Goal: Navigation & Orientation: Find specific page/section

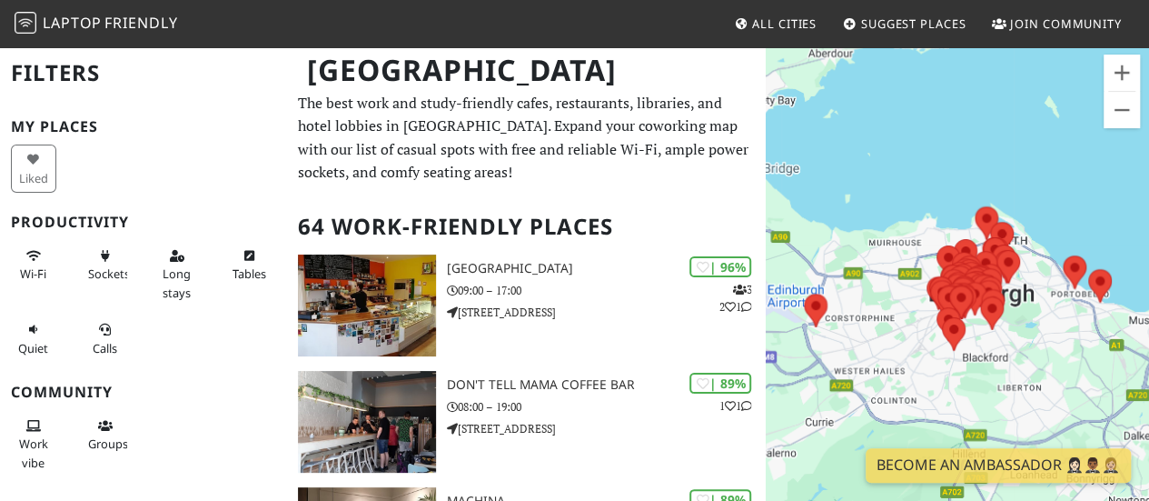
scroll to position [7, 0]
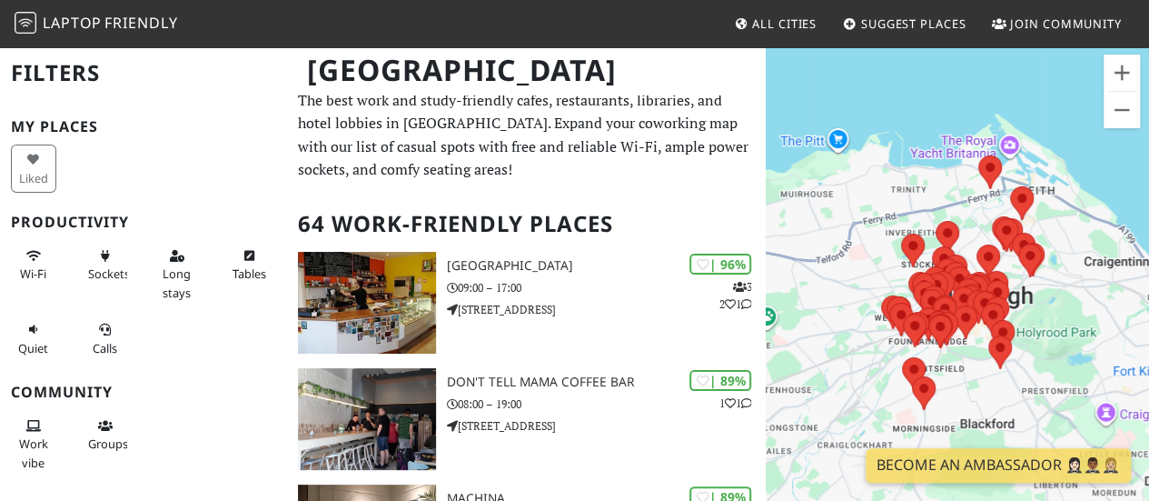
drag, startPoint x: 1004, startPoint y: 349, endPoint x: 914, endPoint y: 350, distance: 90.0
click at [914, 350] on div "To navigate, press the arrow keys." at bounding box center [957, 295] width 383 height 501
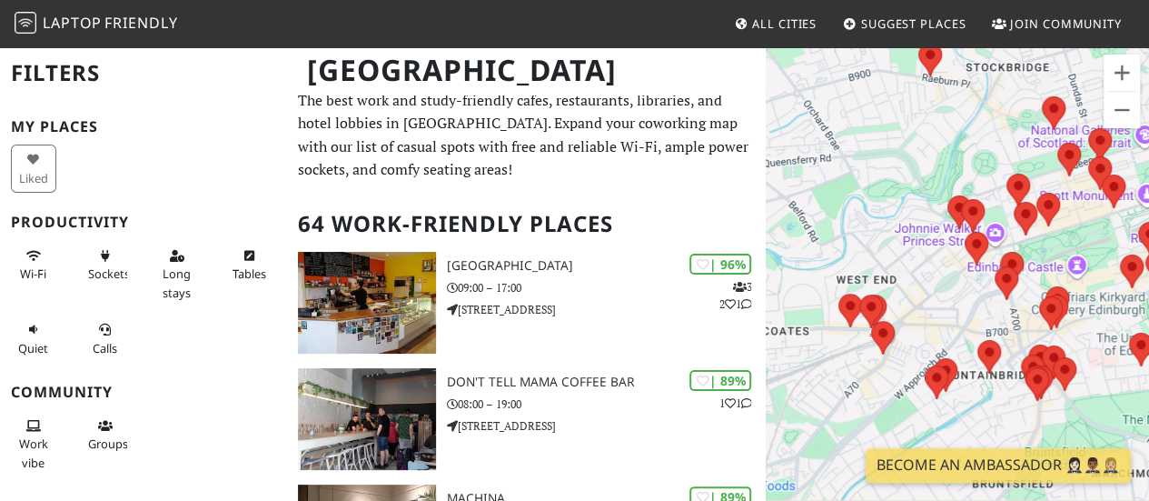
drag, startPoint x: 872, startPoint y: 406, endPoint x: 941, endPoint y: 275, distance: 148.0
click at [941, 275] on div "To navigate, press the arrow keys." at bounding box center [957, 295] width 383 height 501
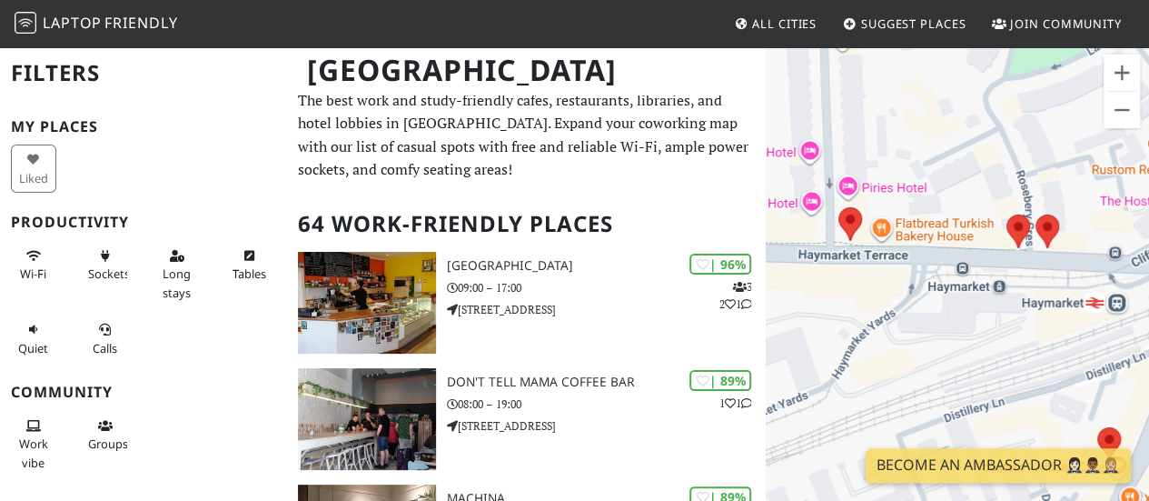
drag, startPoint x: 878, startPoint y: 332, endPoint x: 781, endPoint y: 94, distance: 257.2
click at [781, 94] on div "To navigate, press the arrow keys." at bounding box center [957, 295] width 383 height 501
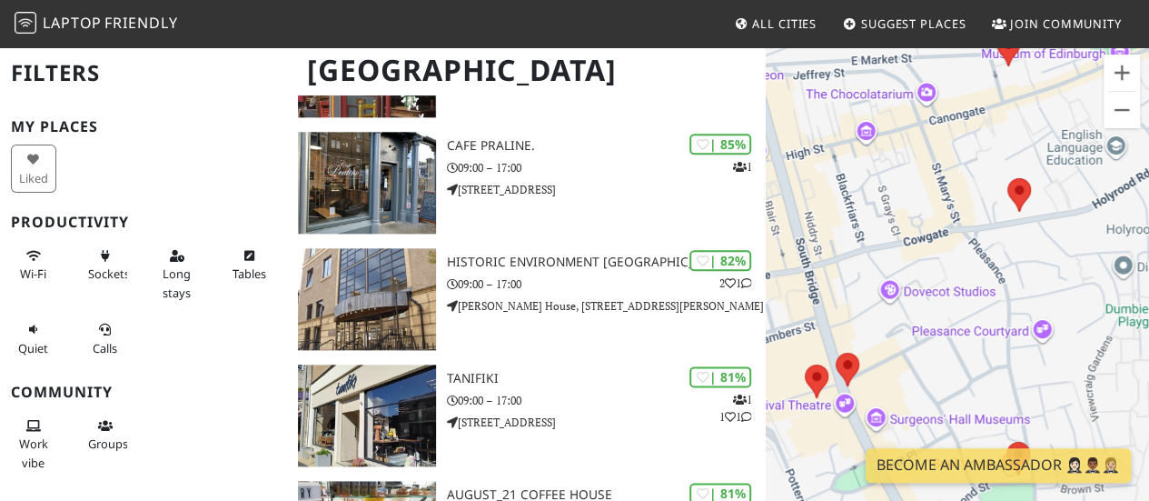
scroll to position [940, 0]
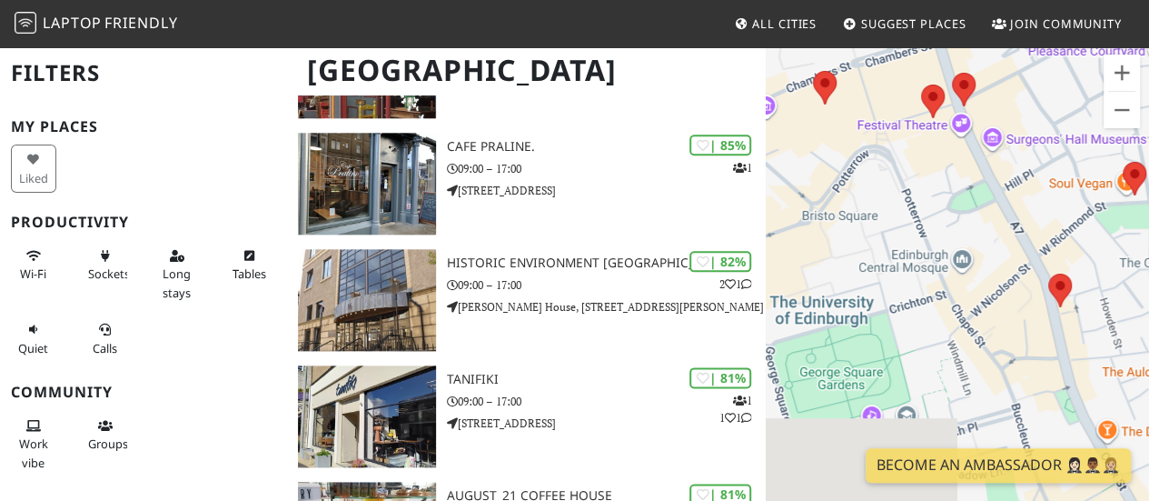
drag, startPoint x: 927, startPoint y: 223, endPoint x: 1159, endPoint y: 320, distance: 252.1
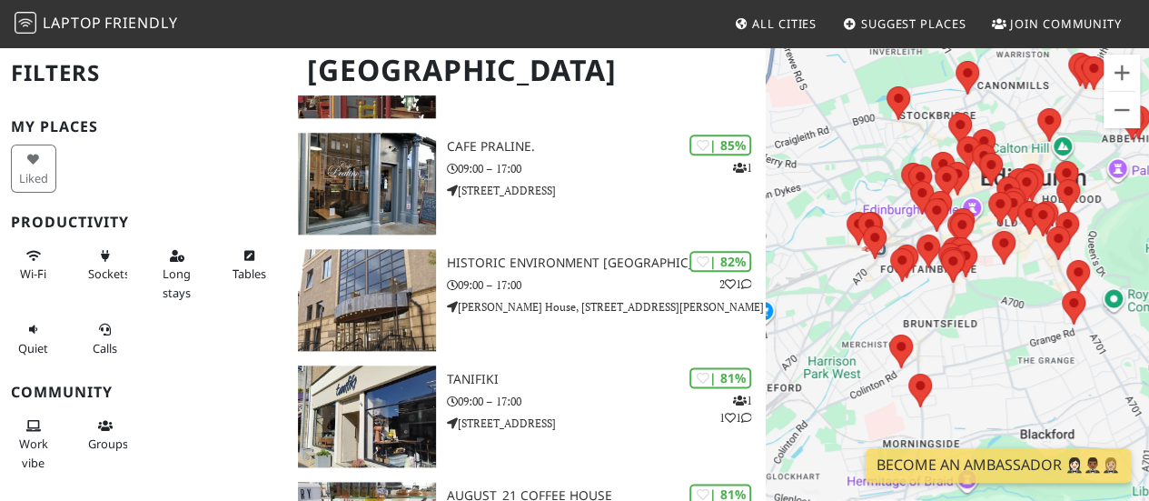
drag, startPoint x: 802, startPoint y: 283, endPoint x: 865, endPoint y: 319, distance: 72.5
click at [865, 319] on div "To navigate, press the arrow keys." at bounding box center [957, 295] width 383 height 501
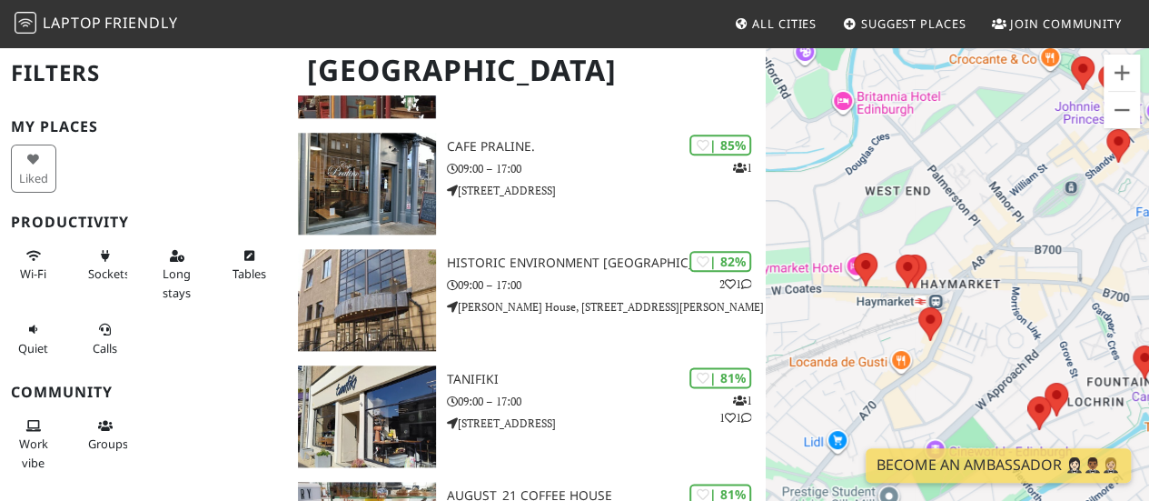
drag, startPoint x: 990, startPoint y: 328, endPoint x: 989, endPoint y: 355, distance: 27.3
click at [989, 355] on div "To navigate, press the arrow keys." at bounding box center [957, 295] width 383 height 501
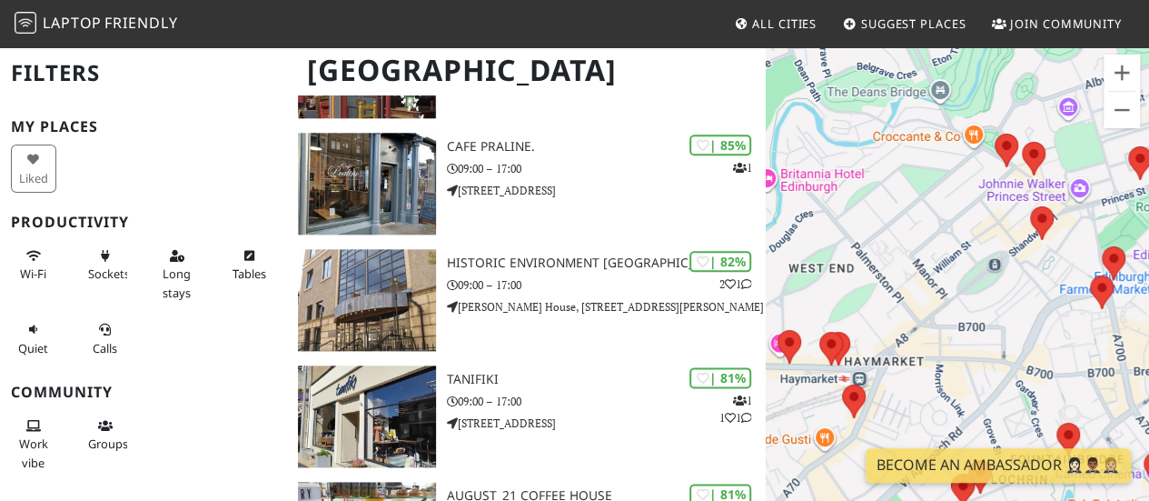
drag, startPoint x: 1051, startPoint y: 204, endPoint x: 969, endPoint y: 270, distance: 105.4
click at [969, 270] on div "To navigate, press the arrow keys." at bounding box center [957, 295] width 383 height 501
drag, startPoint x: 969, startPoint y: 270, endPoint x: 912, endPoint y: 302, distance: 64.7
click at [969, 270] on div "To navigate, press the arrow keys." at bounding box center [957, 295] width 383 height 501
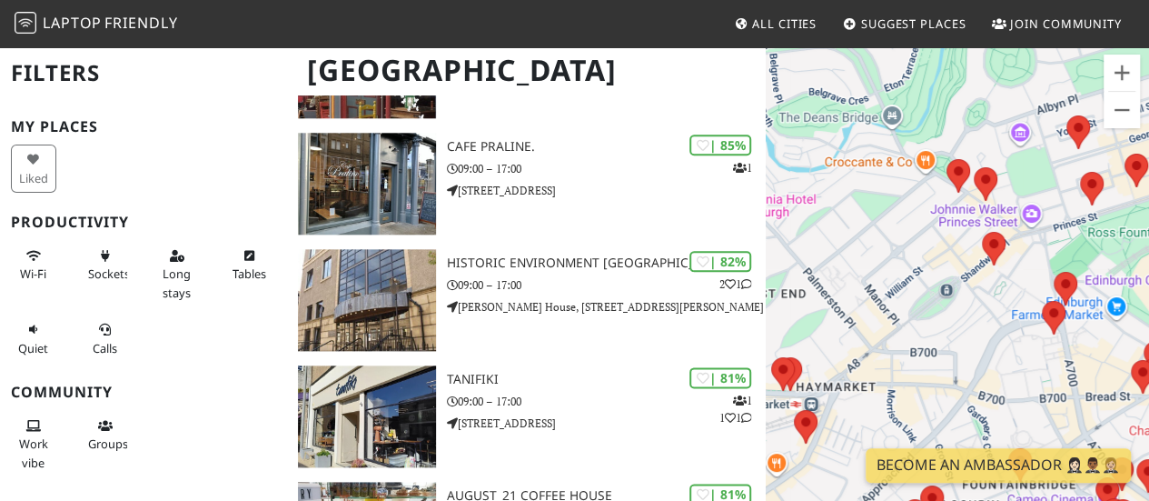
click at [912, 299] on div "To navigate, press the arrow keys." at bounding box center [957, 295] width 383 height 501
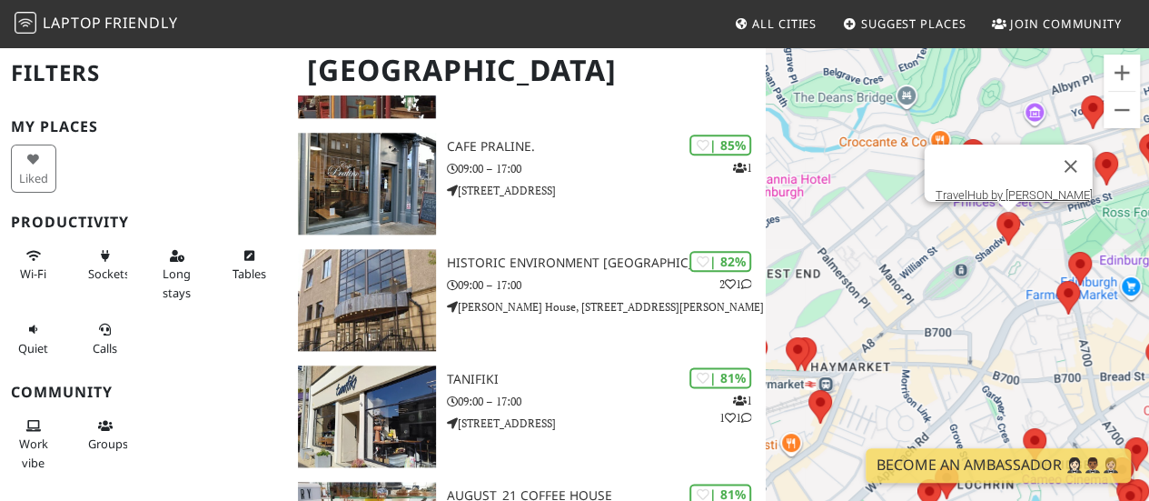
drag, startPoint x: 967, startPoint y: 269, endPoint x: 1026, endPoint y: 192, distance: 97.2
click at [1026, 192] on div "To navigate, press the arrow keys. TravelHub by Lothian" at bounding box center [957, 295] width 383 height 501
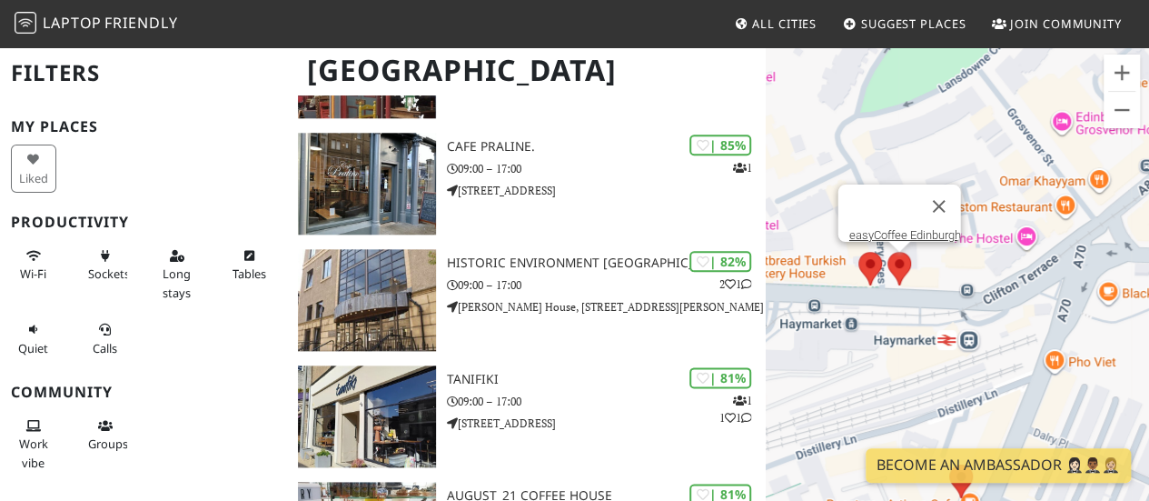
click at [888, 252] on area at bounding box center [888, 252] width 0 height 0
click at [905, 228] on link "easyCoffee Edinburgh" at bounding box center [906, 235] width 112 height 14
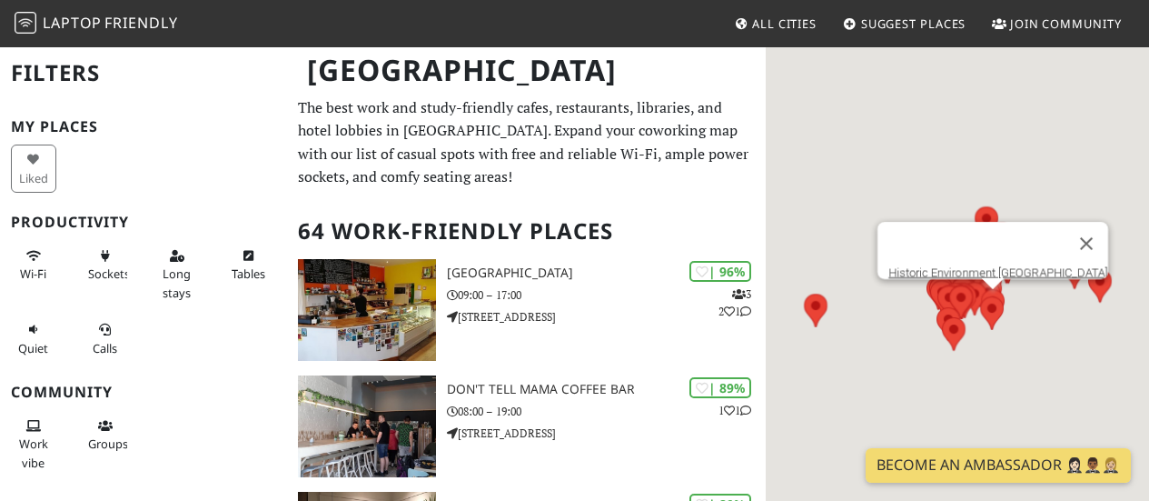
scroll to position [940, 0]
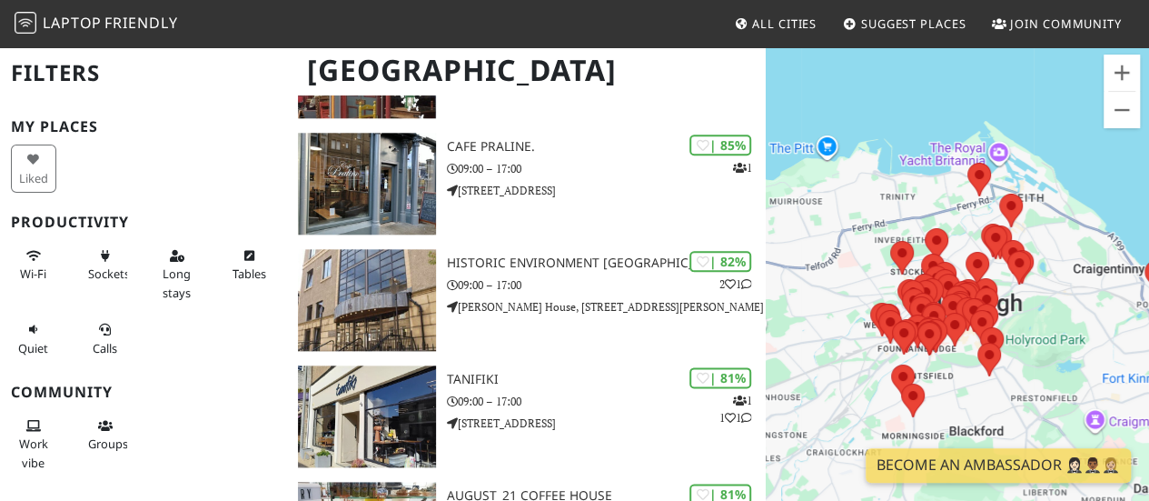
drag, startPoint x: 884, startPoint y: 341, endPoint x: 883, endPoint y: 277, distance: 63.6
click at [883, 277] on div "To navigate, press the arrow keys." at bounding box center [957, 295] width 383 height 501
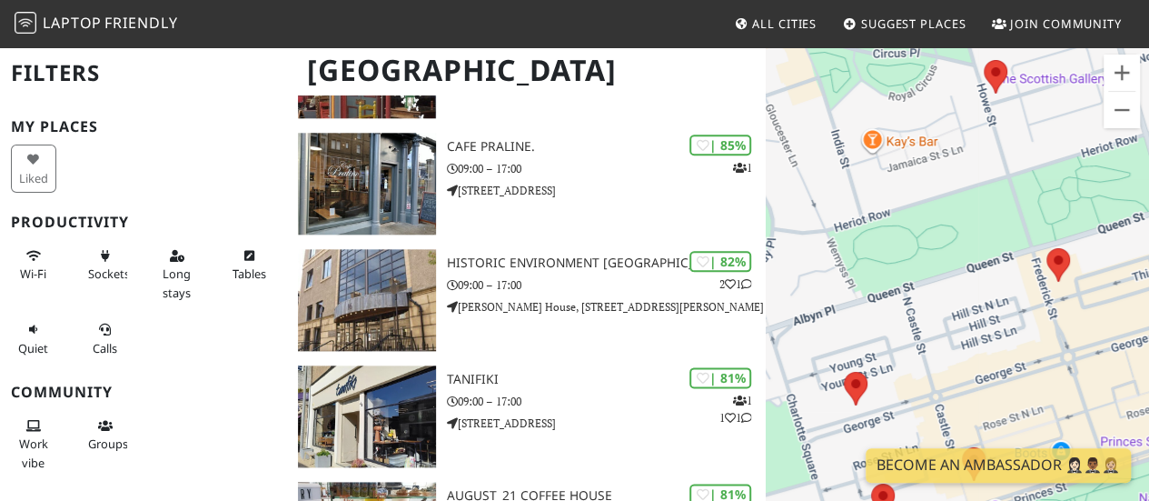
drag, startPoint x: 1054, startPoint y: 306, endPoint x: 971, endPoint y: 321, distance: 84.0
click at [971, 321] on div "To navigate, press the arrow keys." at bounding box center [957, 295] width 383 height 501
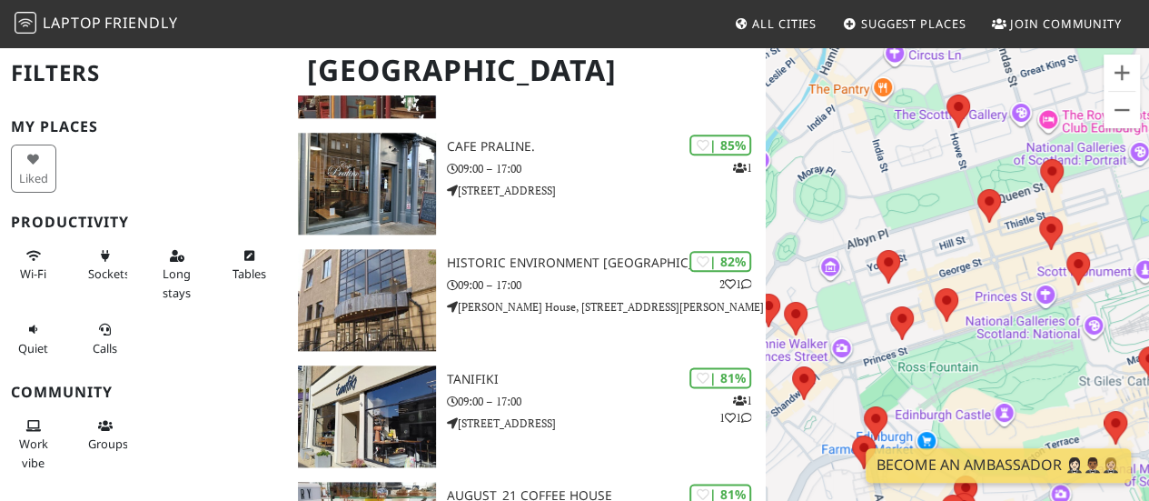
drag, startPoint x: 978, startPoint y: 361, endPoint x: 986, endPoint y: 268, distance: 93.0
click at [986, 268] on div "To navigate, press the arrow keys." at bounding box center [957, 295] width 383 height 501
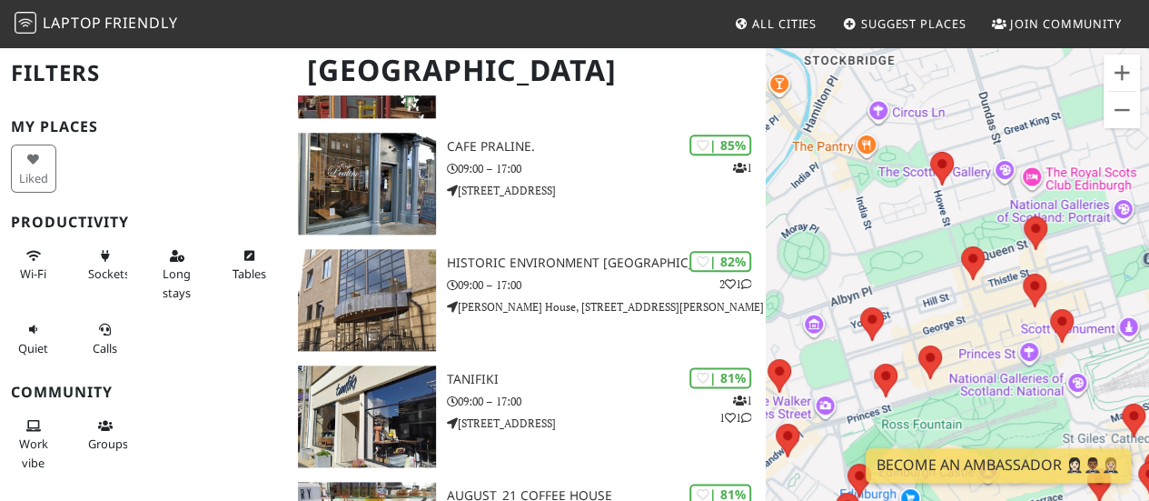
drag, startPoint x: 1090, startPoint y: 303, endPoint x: 980, endPoint y: 382, distance: 136.2
click at [980, 382] on div "To navigate, press the arrow keys." at bounding box center [957, 295] width 383 height 501
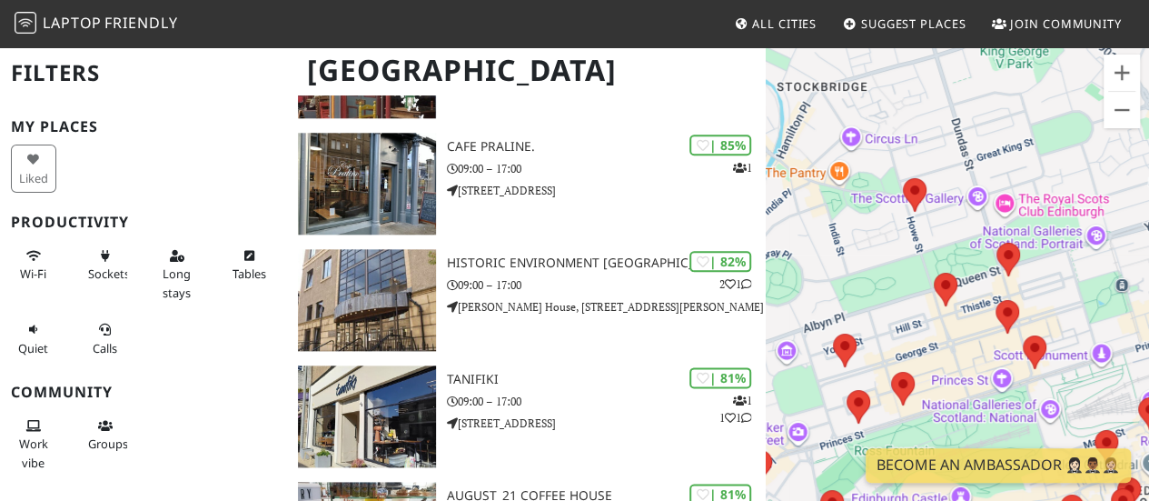
drag, startPoint x: 907, startPoint y: 297, endPoint x: 987, endPoint y: 195, distance: 129.4
click at [987, 195] on div "To navigate, press the arrow keys." at bounding box center [957, 295] width 383 height 501
